Goal: Information Seeking & Learning: Learn about a topic

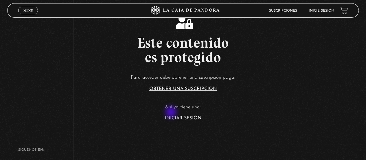
click at [172, 112] on article "Para acceder debe obtener una suscripción paga: Obtener una suscripción ó si ya…" at bounding box center [183, 96] width 366 height 47
click at [173, 117] on link "Iniciar Sesión" at bounding box center [183, 118] width 36 height 5
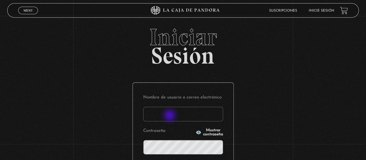
click at [170, 116] on input "Nombre de usuario o correo electrónico" at bounding box center [183, 114] width 80 height 14
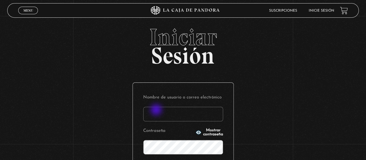
click at [157, 110] on input "Nombre de usuario o correo electrónico" at bounding box center [183, 114] width 80 height 14
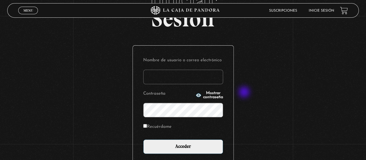
scroll to position [58, 0]
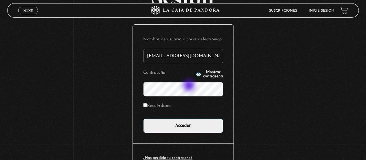
type input "marycr0410@gmail.com"
click at [166, 107] on label "Recuérdame" at bounding box center [157, 105] width 28 height 9
click at [147, 107] on input "Recuérdame" at bounding box center [145, 105] width 4 height 4
checkbox input "true"
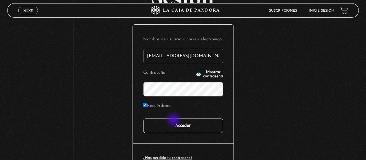
click at [174, 120] on input "Acceder" at bounding box center [183, 125] width 80 height 14
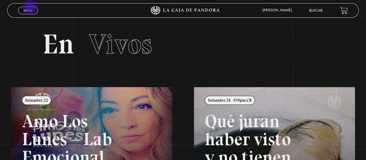
click at [31, 7] on link "Menu Cerrar" at bounding box center [28, 11] width 20 height 8
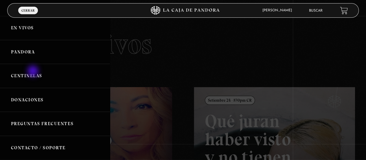
click at [34, 72] on link "Centinelas" at bounding box center [55, 76] width 110 height 24
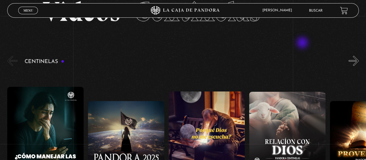
scroll to position [29, 0]
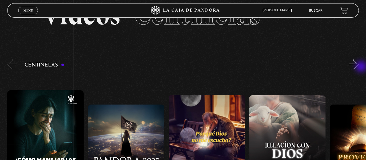
click at [359, 67] on button "»" at bounding box center [354, 64] width 10 height 10
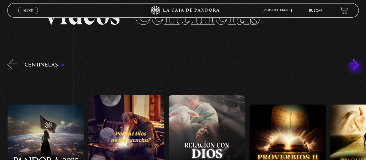
click at [356, 67] on button "»" at bounding box center [354, 64] width 10 height 10
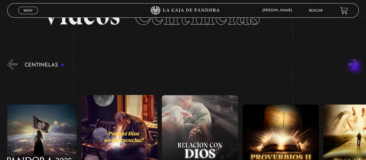
click at [356, 67] on button "»" at bounding box center [354, 64] width 10 height 10
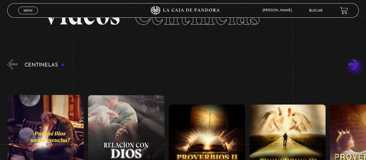
click at [356, 67] on button "»" at bounding box center [354, 64] width 10 height 10
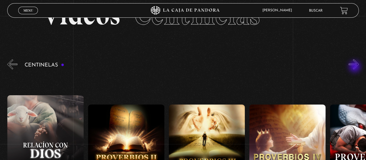
click at [356, 67] on button "»" at bounding box center [354, 64] width 10 height 10
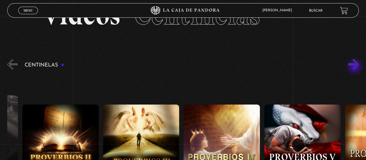
click at [356, 67] on button "»" at bounding box center [354, 64] width 10 height 10
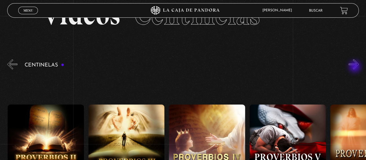
click at [356, 67] on button "»" at bounding box center [354, 64] width 10 height 10
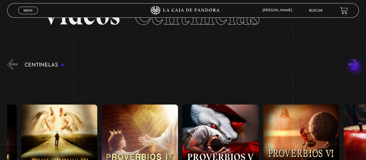
click at [355, 67] on button "»" at bounding box center [354, 64] width 10 height 10
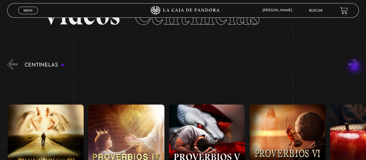
click at [355, 67] on button "»" at bounding box center [354, 64] width 10 height 10
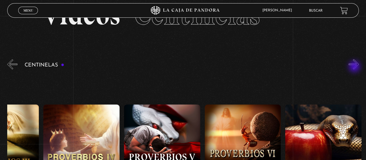
click at [355, 67] on button "»" at bounding box center [354, 64] width 10 height 10
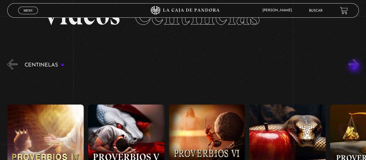
click at [355, 67] on button "»" at bounding box center [354, 64] width 10 height 10
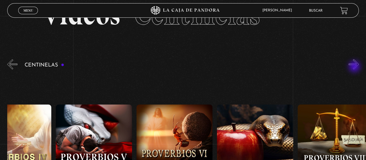
click at [355, 67] on button "»" at bounding box center [354, 64] width 10 height 10
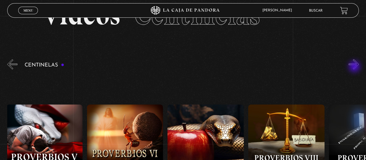
click at [355, 67] on button "»" at bounding box center [354, 64] width 10 height 10
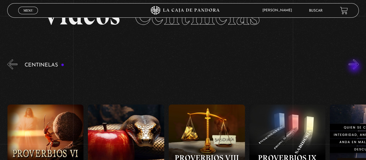
click at [355, 67] on button "»" at bounding box center [354, 64] width 10 height 10
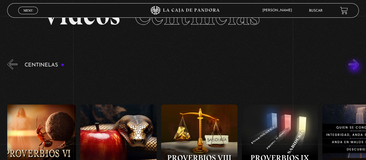
click at [355, 67] on button "»" at bounding box center [354, 64] width 10 height 10
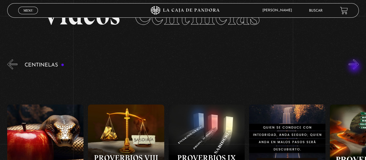
click at [355, 67] on button "»" at bounding box center [354, 64] width 10 height 10
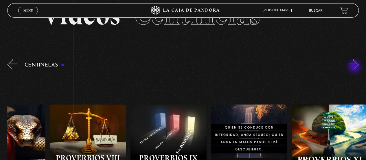
click at [355, 67] on button "»" at bounding box center [354, 64] width 10 height 10
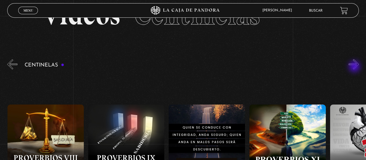
click at [355, 67] on button "»" at bounding box center [354, 64] width 10 height 10
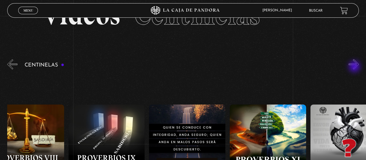
click at [355, 67] on button "»" at bounding box center [354, 64] width 10 height 10
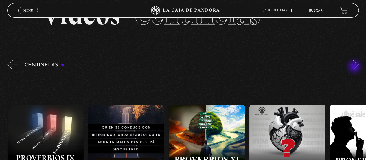
click at [355, 67] on button "»" at bounding box center [354, 64] width 10 height 10
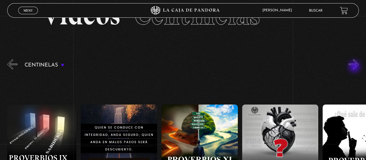
click at [355, 67] on button "»" at bounding box center [354, 64] width 10 height 10
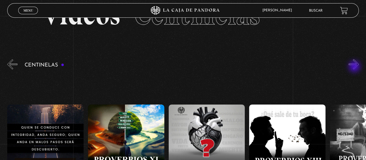
click at [355, 67] on button "»" at bounding box center [354, 64] width 10 height 10
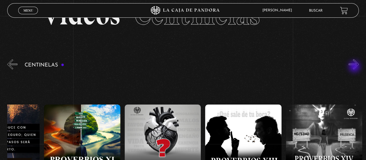
click at [354, 67] on button "»" at bounding box center [354, 64] width 10 height 10
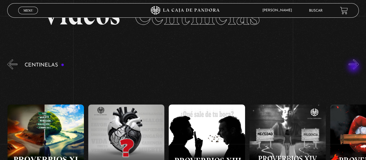
click at [354, 67] on button "»" at bounding box center [354, 64] width 10 height 10
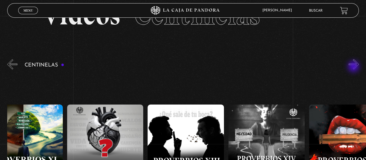
click at [354, 67] on button "»" at bounding box center [354, 64] width 10 height 10
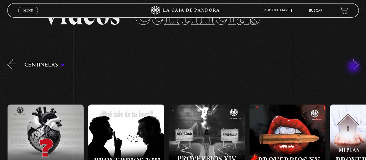
click at [354, 67] on button "»" at bounding box center [354, 64] width 10 height 10
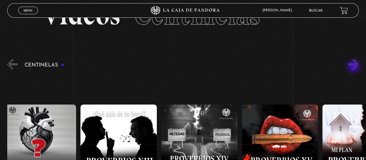
click at [354, 67] on button "»" at bounding box center [354, 64] width 10 height 10
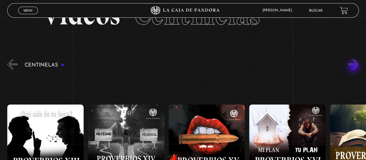
click at [354, 67] on button "»" at bounding box center [354, 64] width 10 height 10
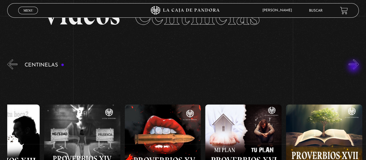
click at [354, 67] on button "»" at bounding box center [354, 64] width 10 height 10
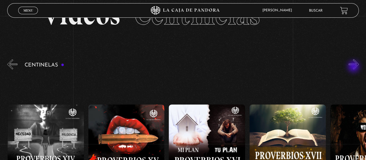
click at [354, 67] on button "»" at bounding box center [354, 64] width 10 height 10
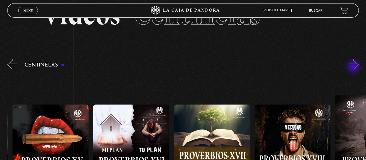
click at [354, 67] on button "»" at bounding box center [354, 64] width 10 height 10
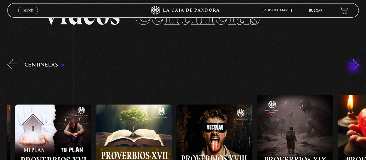
click at [354, 67] on button "»" at bounding box center [354, 64] width 10 height 10
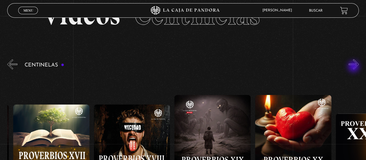
click at [354, 67] on button "»" at bounding box center [354, 64] width 10 height 10
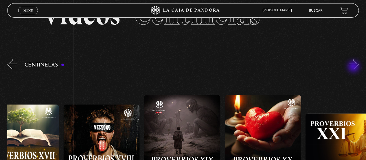
click at [354, 67] on button "»" at bounding box center [354, 64] width 10 height 10
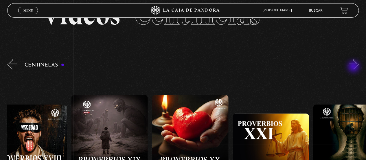
click at [354, 67] on button "»" at bounding box center [354, 64] width 10 height 10
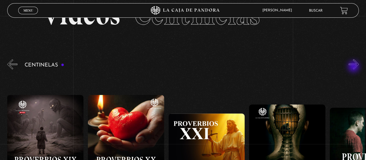
click at [354, 67] on button "»" at bounding box center [354, 64] width 10 height 10
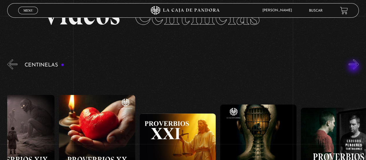
click at [354, 67] on button "»" at bounding box center [354, 64] width 10 height 10
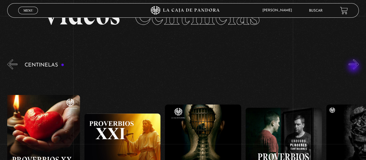
scroll to position [0, 1856]
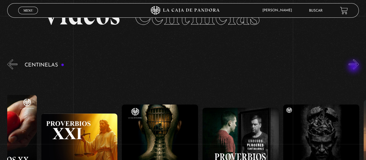
click at [354, 67] on button "»" at bounding box center [354, 64] width 10 height 10
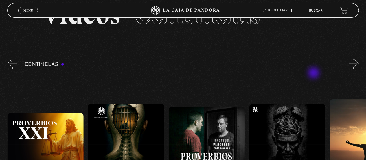
scroll to position [29, 0]
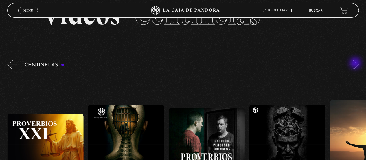
click at [356, 63] on button "»" at bounding box center [354, 64] width 10 height 10
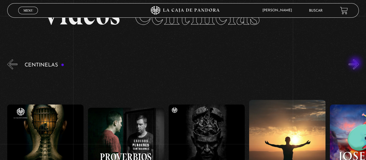
click at [356, 63] on button "»" at bounding box center [354, 64] width 10 height 10
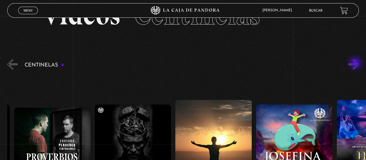
click at [356, 63] on button "»" at bounding box center [354, 64] width 10 height 10
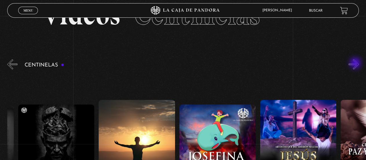
click at [356, 63] on button "»" at bounding box center [354, 64] width 10 height 10
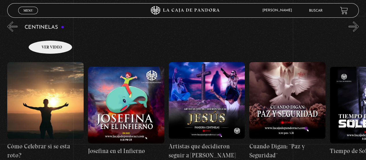
scroll to position [58, 0]
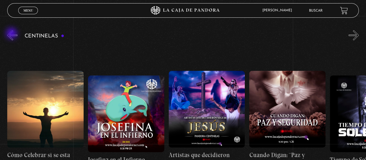
click at [12, 34] on button "«" at bounding box center [12, 35] width 10 height 10
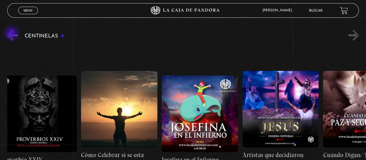
click at [12, 34] on button "«" at bounding box center [12, 35] width 10 height 10
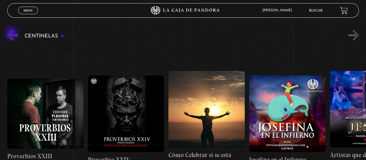
scroll to position [0, 2018]
click at [12, 34] on button "«" at bounding box center [12, 35] width 10 height 10
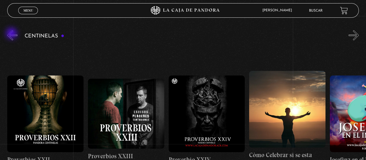
click at [12, 34] on button "«" at bounding box center [12, 35] width 10 height 10
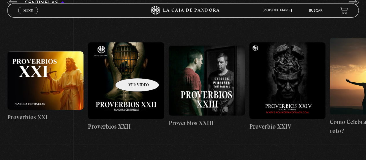
scroll to position [58, 0]
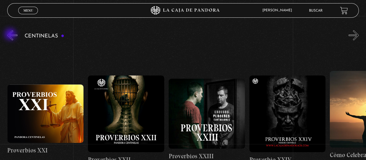
click at [11, 35] on button "«" at bounding box center [12, 35] width 10 height 10
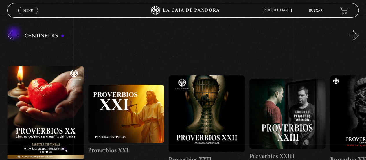
click at [14, 33] on button "«" at bounding box center [12, 35] width 10 height 10
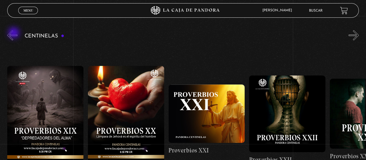
scroll to position [0, 1695]
click at [14, 33] on button "«" at bounding box center [12, 35] width 10 height 10
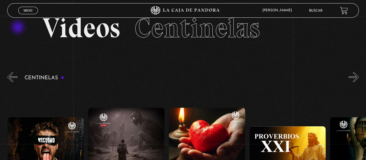
scroll to position [0, 0]
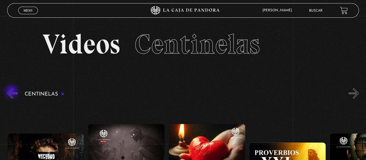
click at [12, 92] on button "«" at bounding box center [12, 93] width 10 height 10
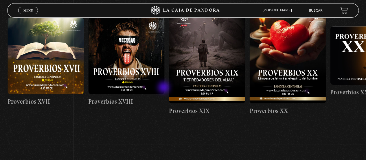
scroll to position [87, 0]
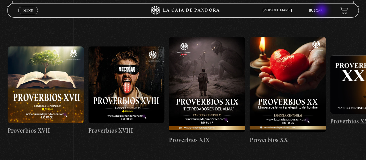
click at [323, 11] on link "Buscar" at bounding box center [316, 10] width 14 height 3
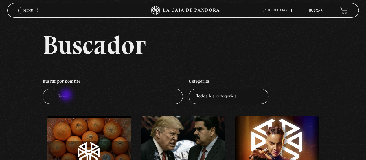
click at [67, 95] on input "Buscador" at bounding box center [113, 96] width 141 height 15
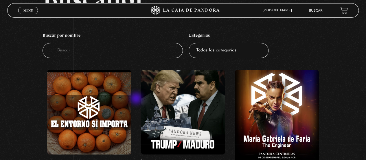
scroll to position [87, 0]
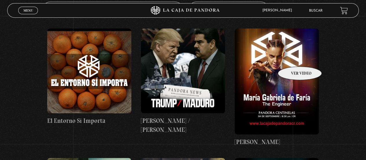
click at [293, 58] on figure at bounding box center [277, 80] width 84 height 105
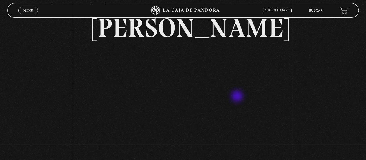
scroll to position [58, 0]
